Goal: Check status: Check status

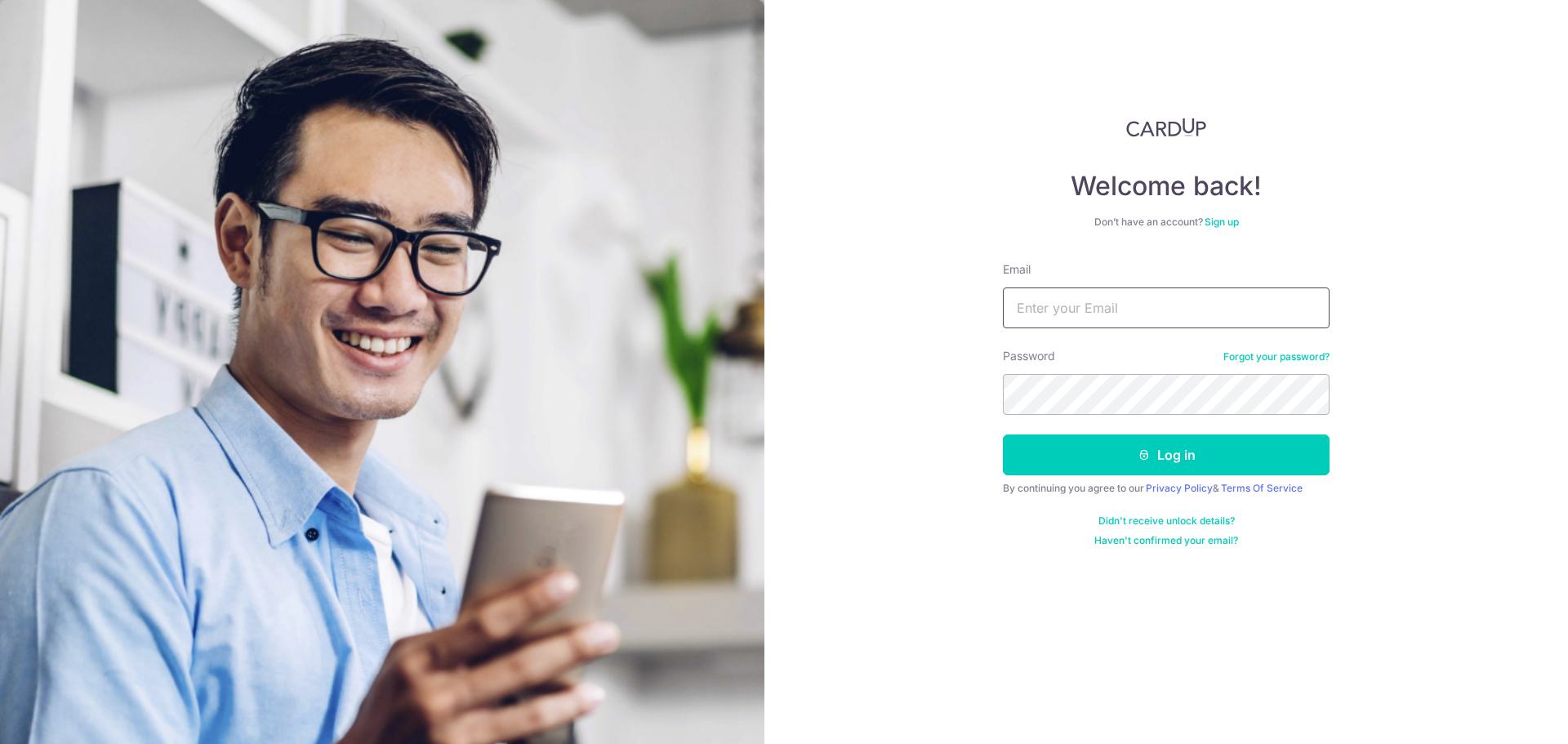
click at [1101, 296] on input "Email" at bounding box center [1166, 308] width 327 height 41
type input "[EMAIL_ADDRESS][DOMAIN_NAME]"
click at [1086, 456] on button "Log in" at bounding box center [1166, 455] width 327 height 41
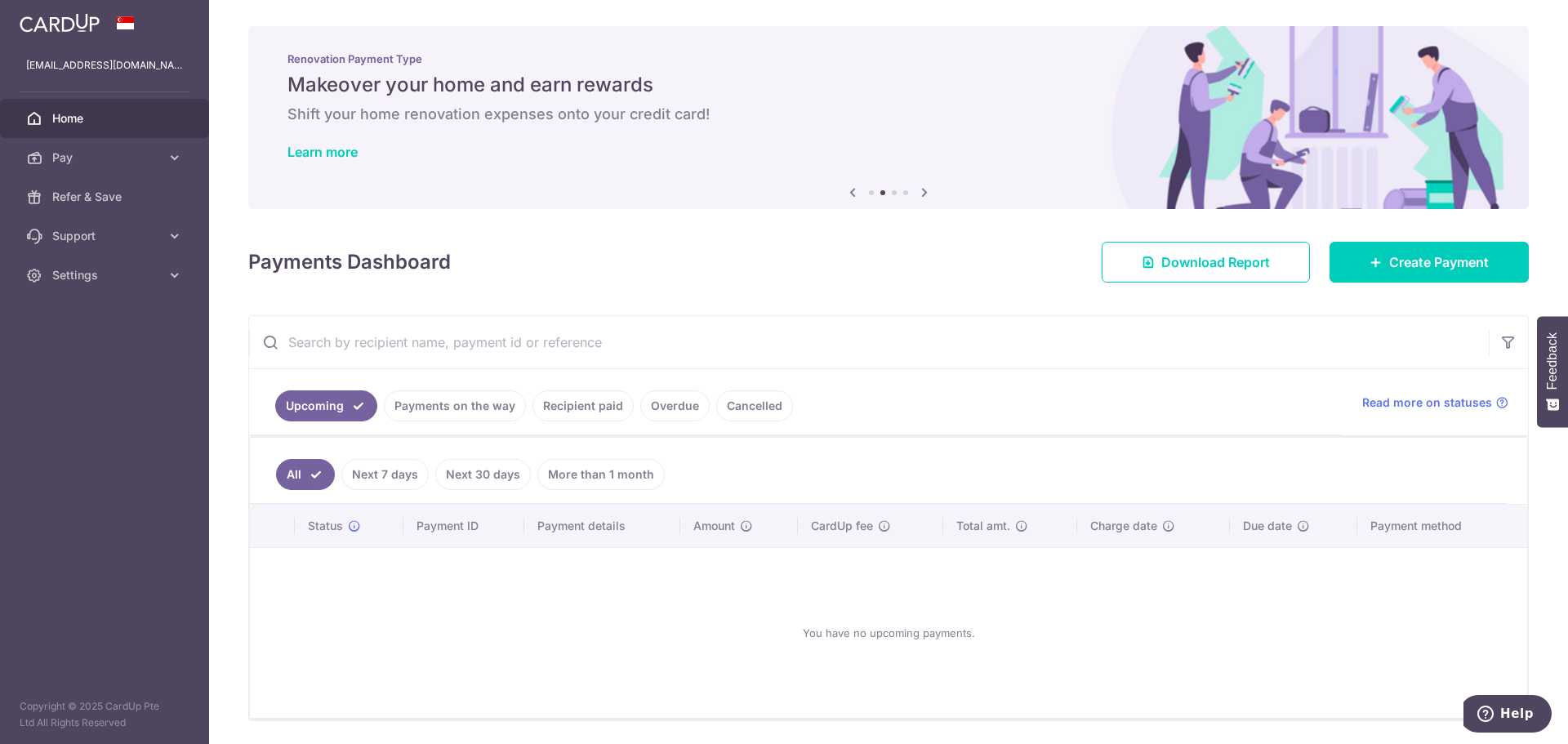
click at [551, 406] on link "Recipient paid" at bounding box center [583, 406] width 101 height 31
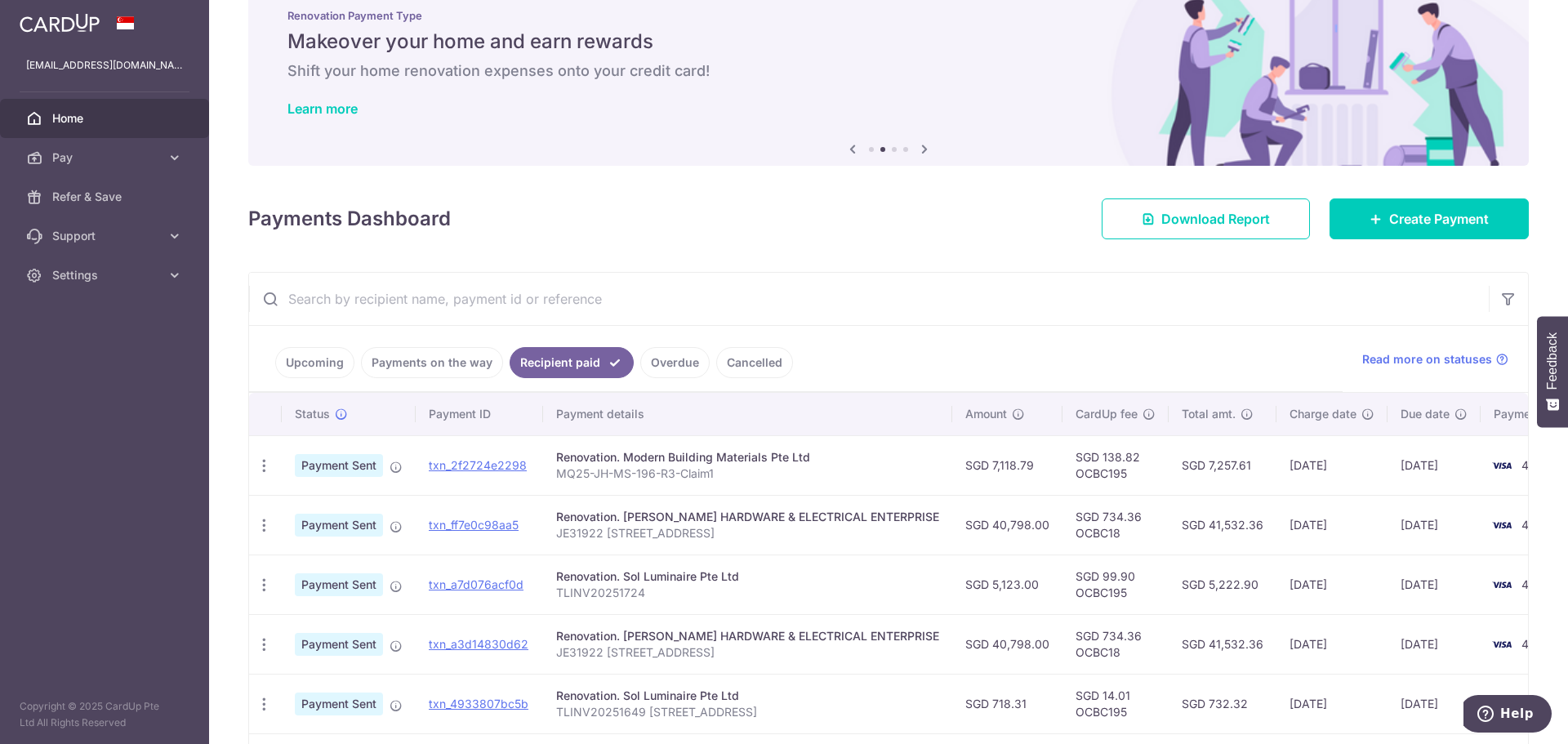
scroll to position [82, 0]
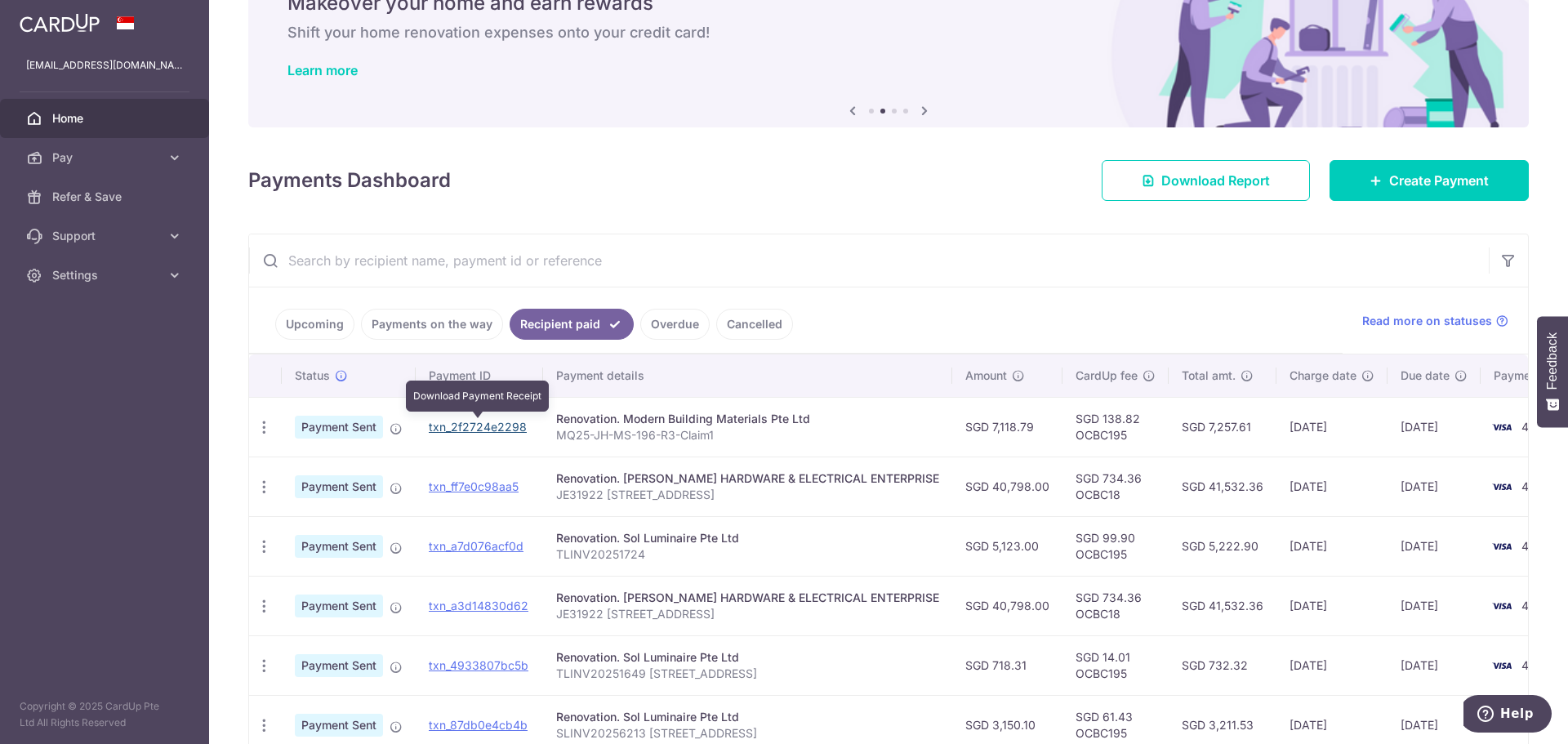
drag, startPoint x: 475, startPoint y: 426, endPoint x: 858, endPoint y: 55, distance: 533.2
click at [475, 426] on link "txn_2f2724e2298" at bounding box center [477, 427] width 98 height 14
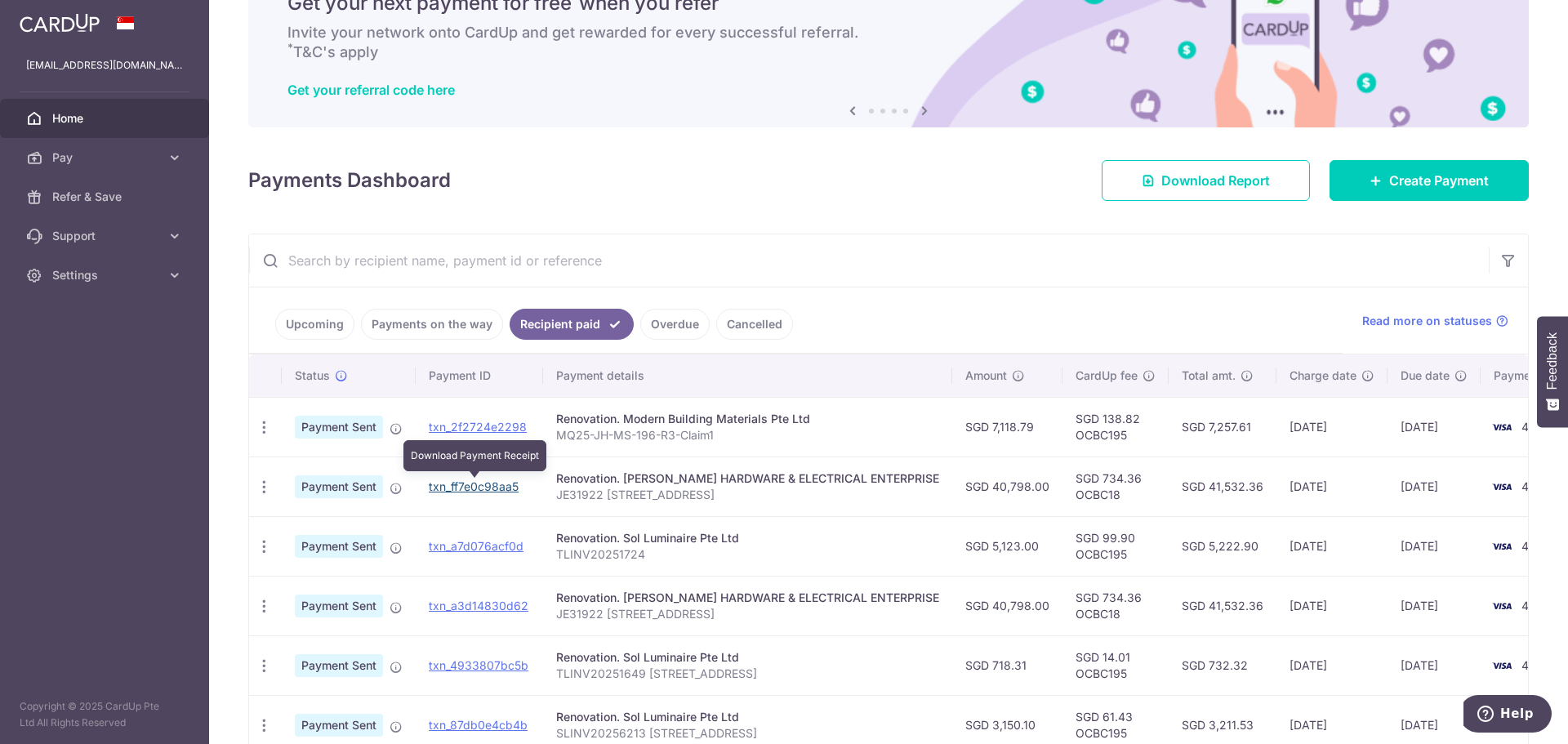
drag, startPoint x: 464, startPoint y: 486, endPoint x: 863, endPoint y: 58, distance: 585.1
click at [464, 486] on link "txn_ff7e0c98aa5" at bounding box center [473, 487] width 90 height 14
